Goal: Task Accomplishment & Management: Manage account settings

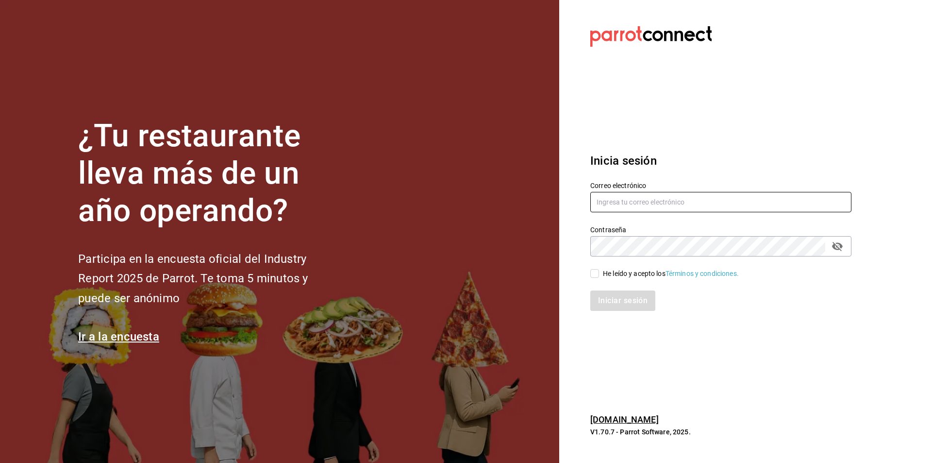
type input "[PERSON_NAME][EMAIL_ADDRESS][DOMAIN_NAME]"
click at [595, 273] on input "He leído y acepto los Términos y condiciones." at bounding box center [595, 273] width 9 height 9
checkbox input "true"
click at [609, 302] on button "Iniciar sesión" at bounding box center [624, 300] width 66 height 20
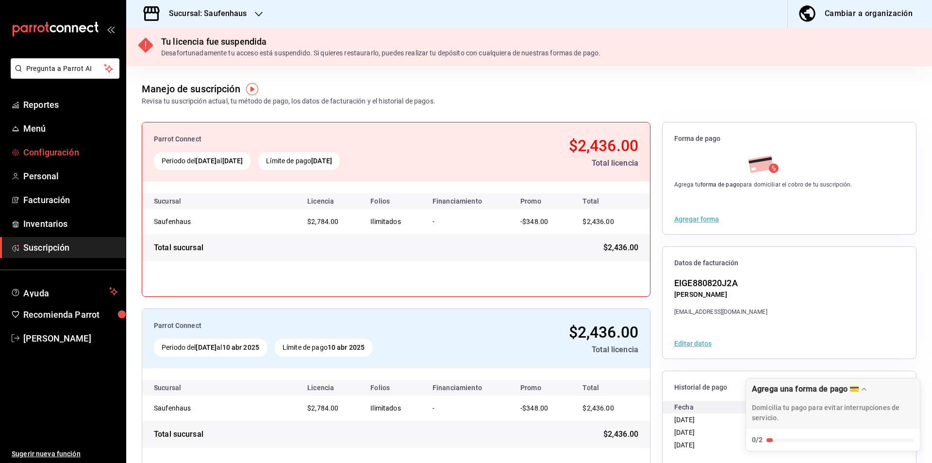
click at [72, 153] on span "Configuración" at bounding box center [70, 152] width 95 height 13
click at [257, 13] on icon "button" at bounding box center [259, 14] width 8 height 8
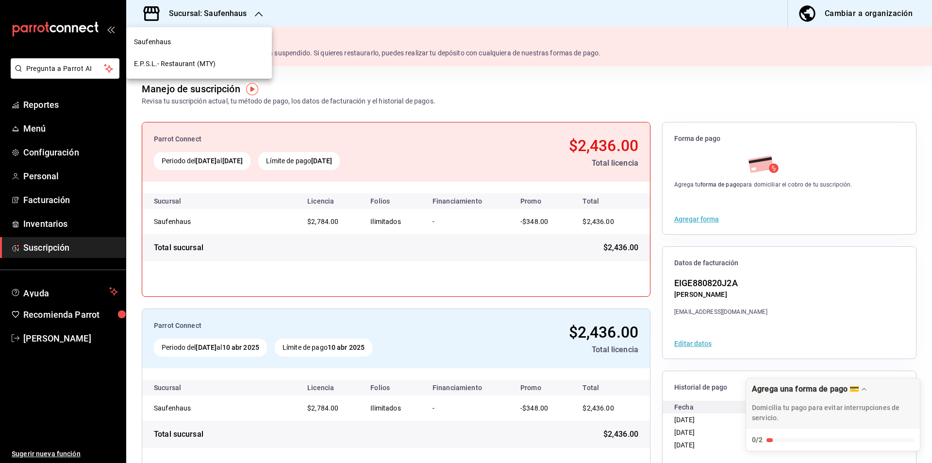
click at [172, 70] on div "E.P.S.L.- Restaurant (MTY)" at bounding box center [199, 64] width 146 height 22
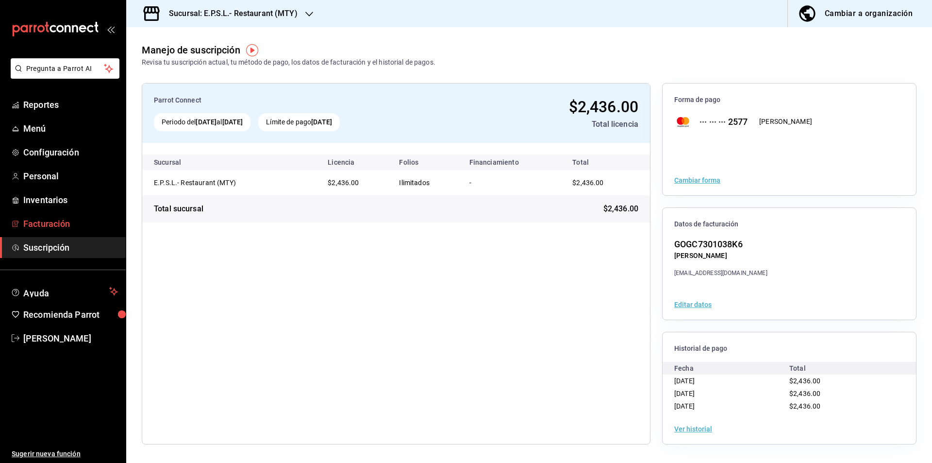
click at [53, 227] on span "Facturación" at bounding box center [70, 223] width 95 height 13
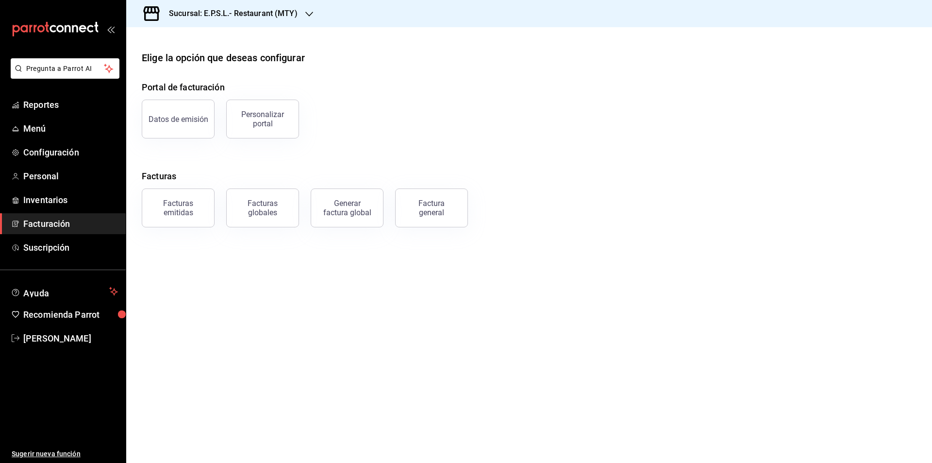
click at [186, 204] on div "Facturas emitidas" at bounding box center [178, 208] width 60 height 18
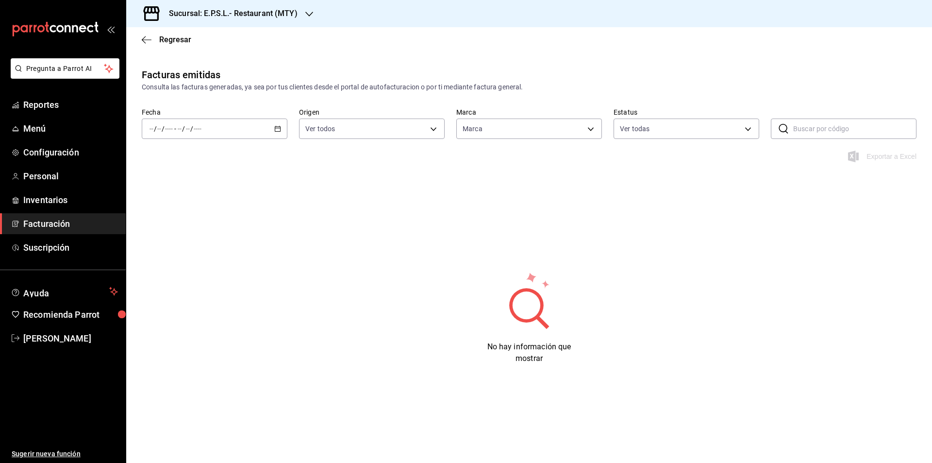
type input "823c97a0-e402-49c6-aeb3-d0598cf46dbc"
click at [245, 128] on div "/ / - / /" at bounding box center [215, 129] width 146 height 20
click at [182, 226] on span "Mes actual" at bounding box center [187, 224] width 75 height 10
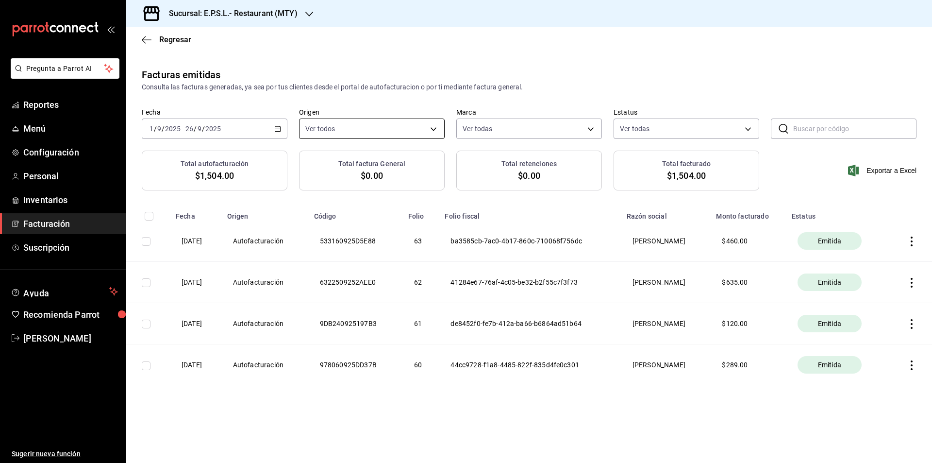
click at [435, 129] on body "Pregunta a Parrot AI Reportes Menú Configuración Personal Inventarios Facturaci…" at bounding box center [466, 231] width 932 height 463
click at [435, 129] on div at bounding box center [466, 231] width 932 height 463
click at [599, 128] on body "Pregunta a Parrot AI Reportes Menú Configuración Personal Inventarios Facturaci…" at bounding box center [466, 231] width 932 height 463
click at [656, 130] on div at bounding box center [466, 231] width 932 height 463
click at [743, 127] on body "Pregunta a Parrot AI Reportes Menú Configuración Personal Inventarios Facturaci…" at bounding box center [466, 231] width 932 height 463
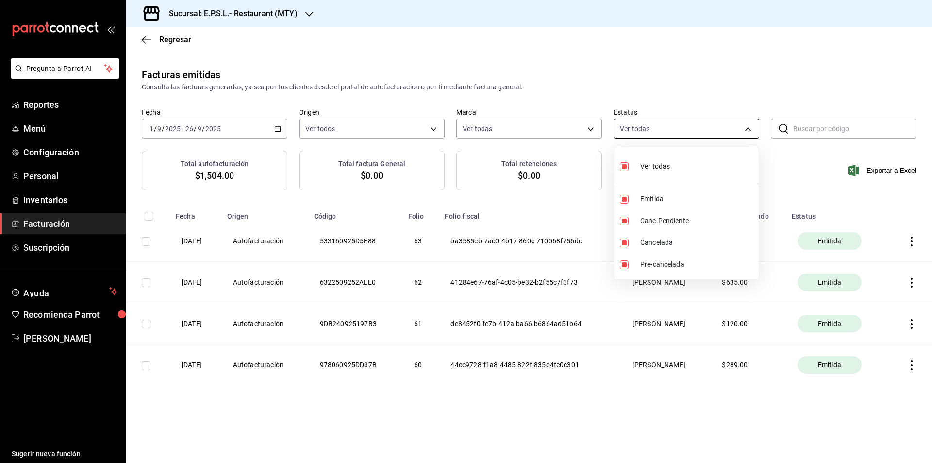
click at [743, 127] on div at bounding box center [466, 231] width 932 height 463
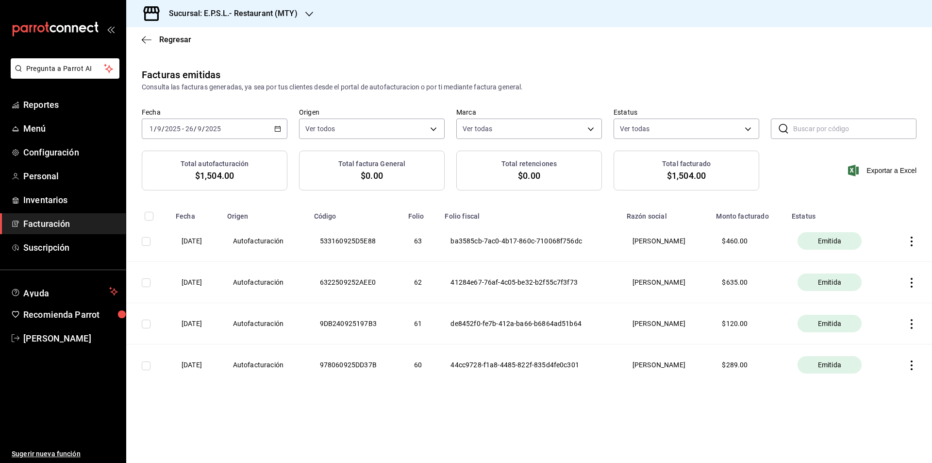
click at [826, 128] on input "text" at bounding box center [855, 128] width 123 height 19
